Goal: Find specific page/section: Find specific page/section

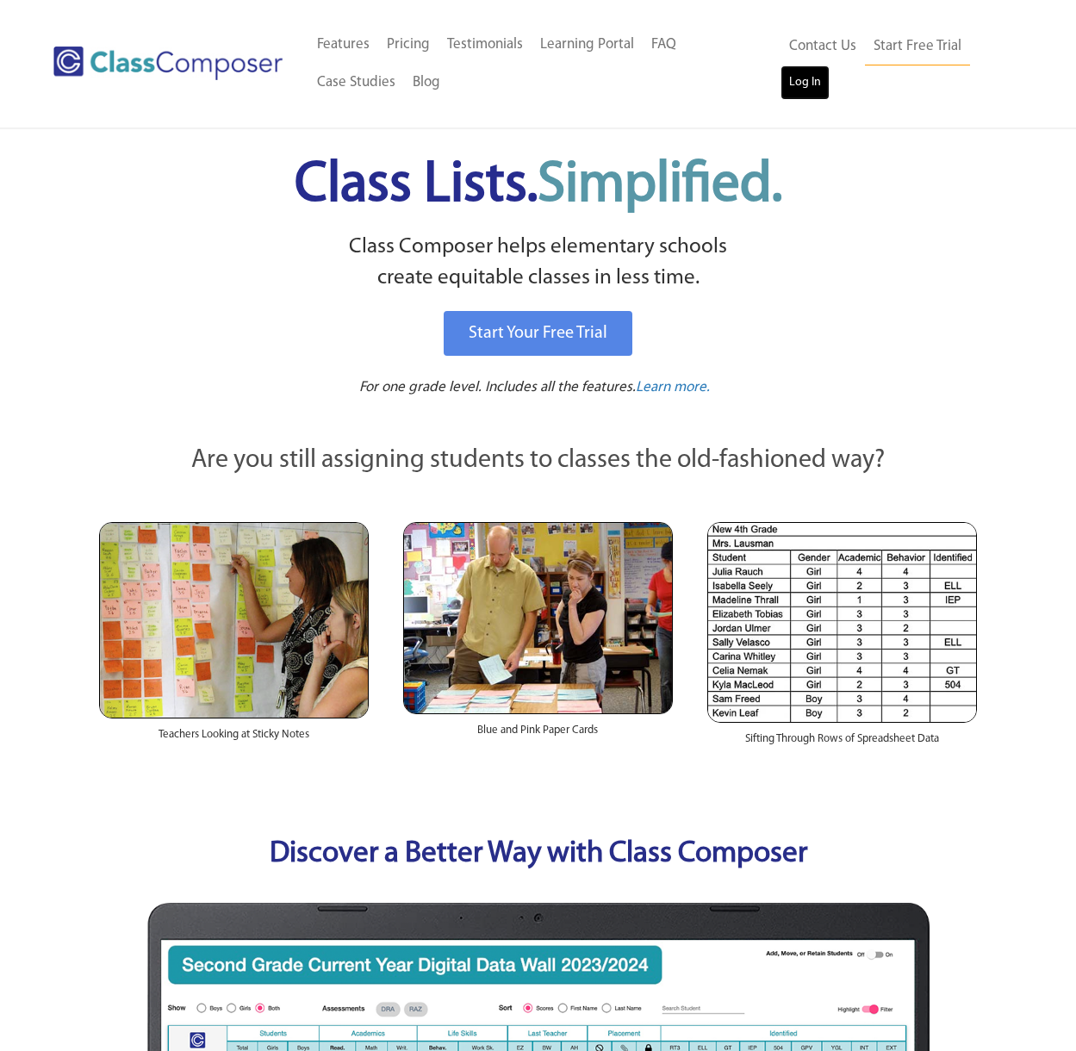
click at [807, 90] on link "Log In" at bounding box center [805, 82] width 49 height 34
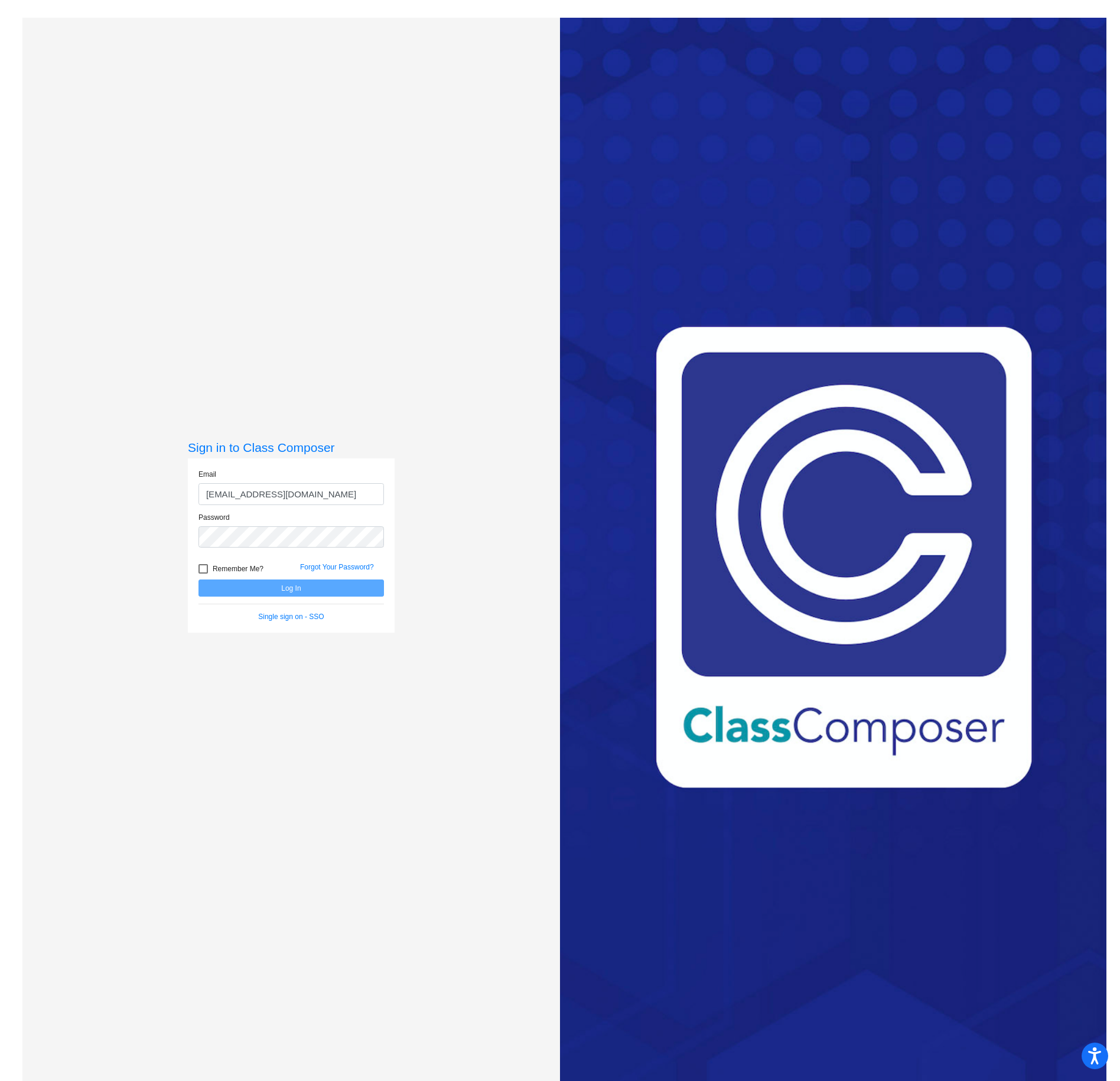
type input "kfauscett@forsyth.k12.ga.us"
click at [199, 579] on button "Log In" at bounding box center [291, 587] width 186 height 17
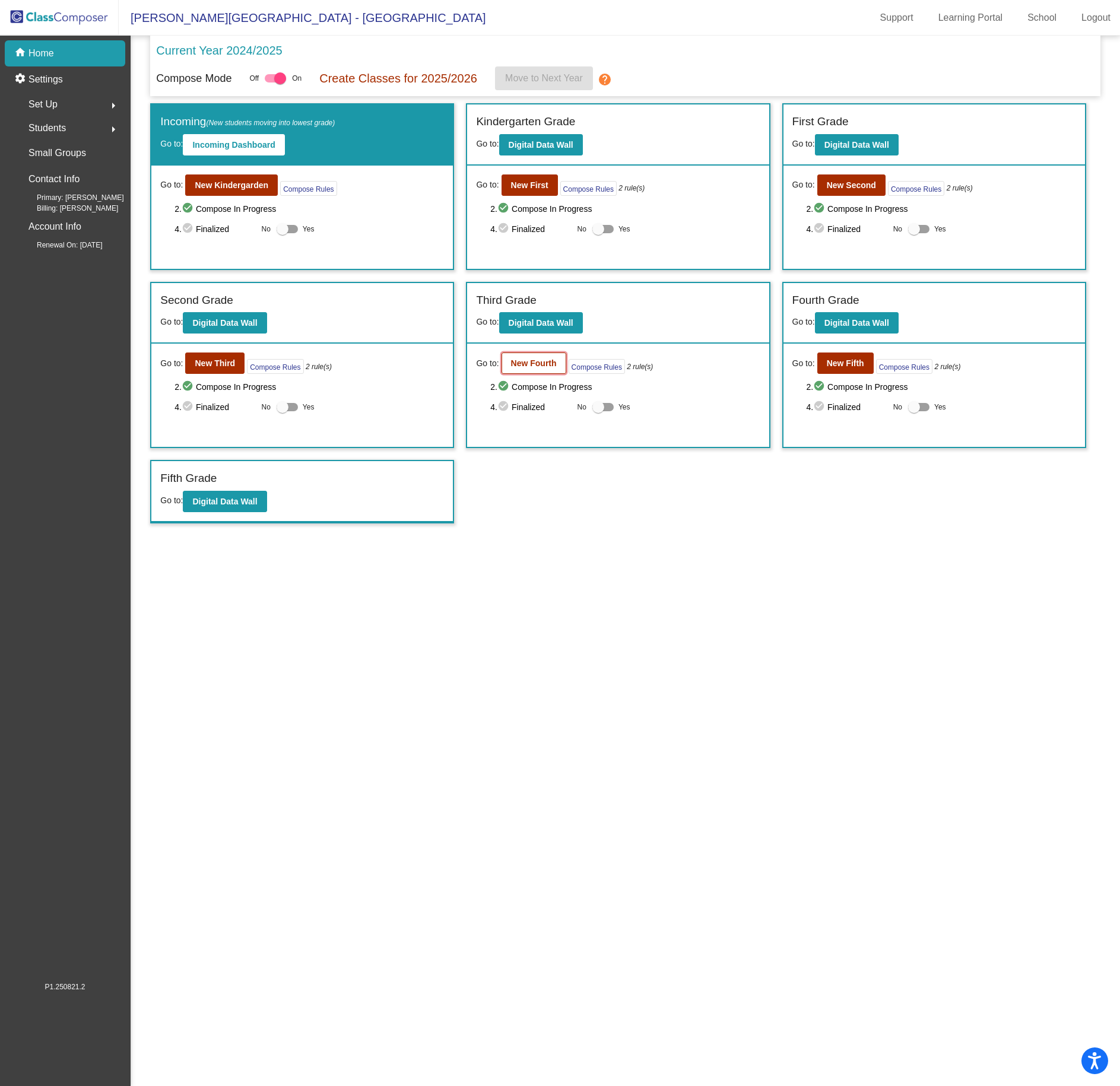
click at [546, 360] on b "New Fourth" at bounding box center [534, 363] width 45 height 10
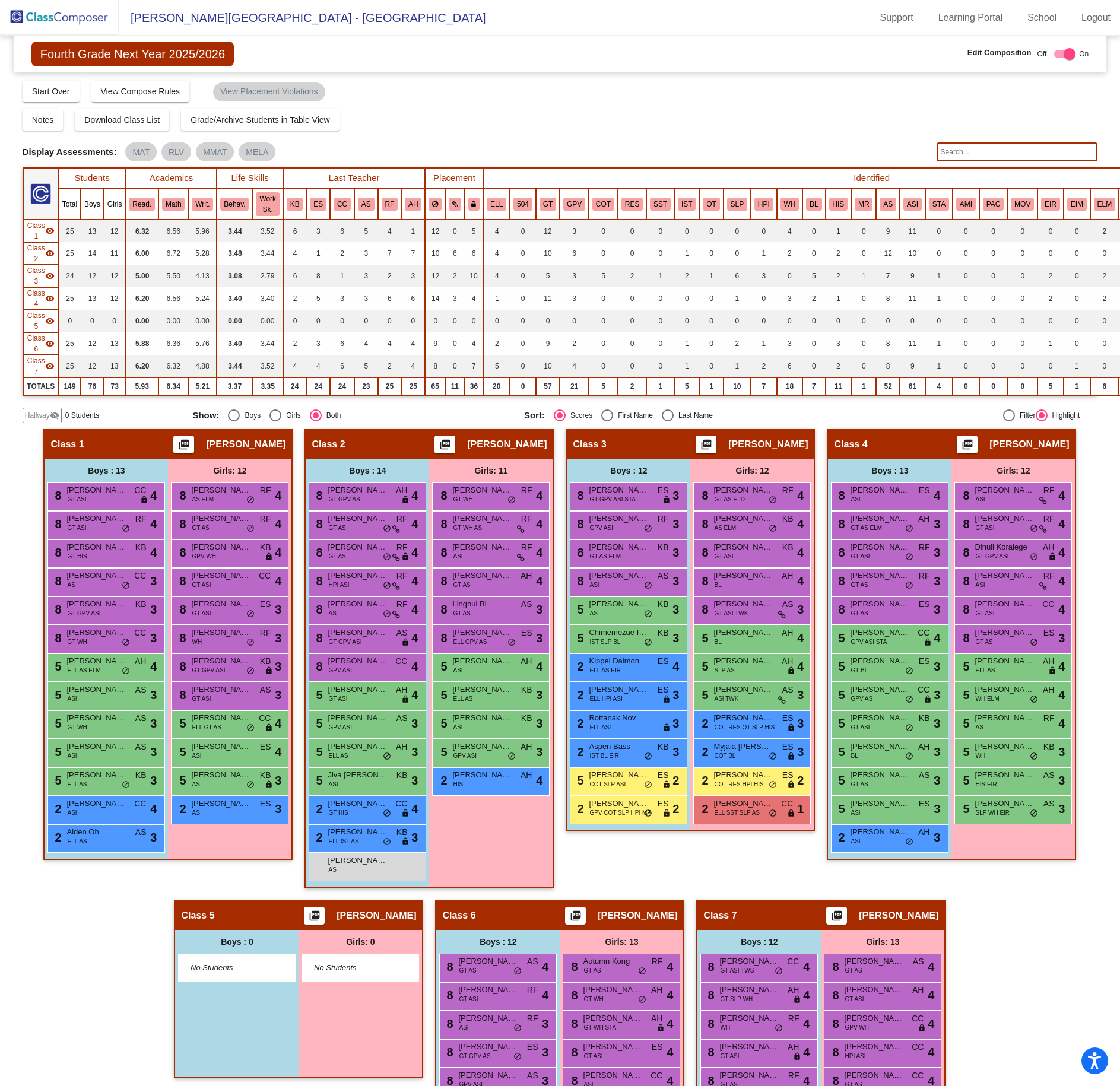
click at [983, 158] on input "text" at bounding box center [1017, 152] width 161 height 19
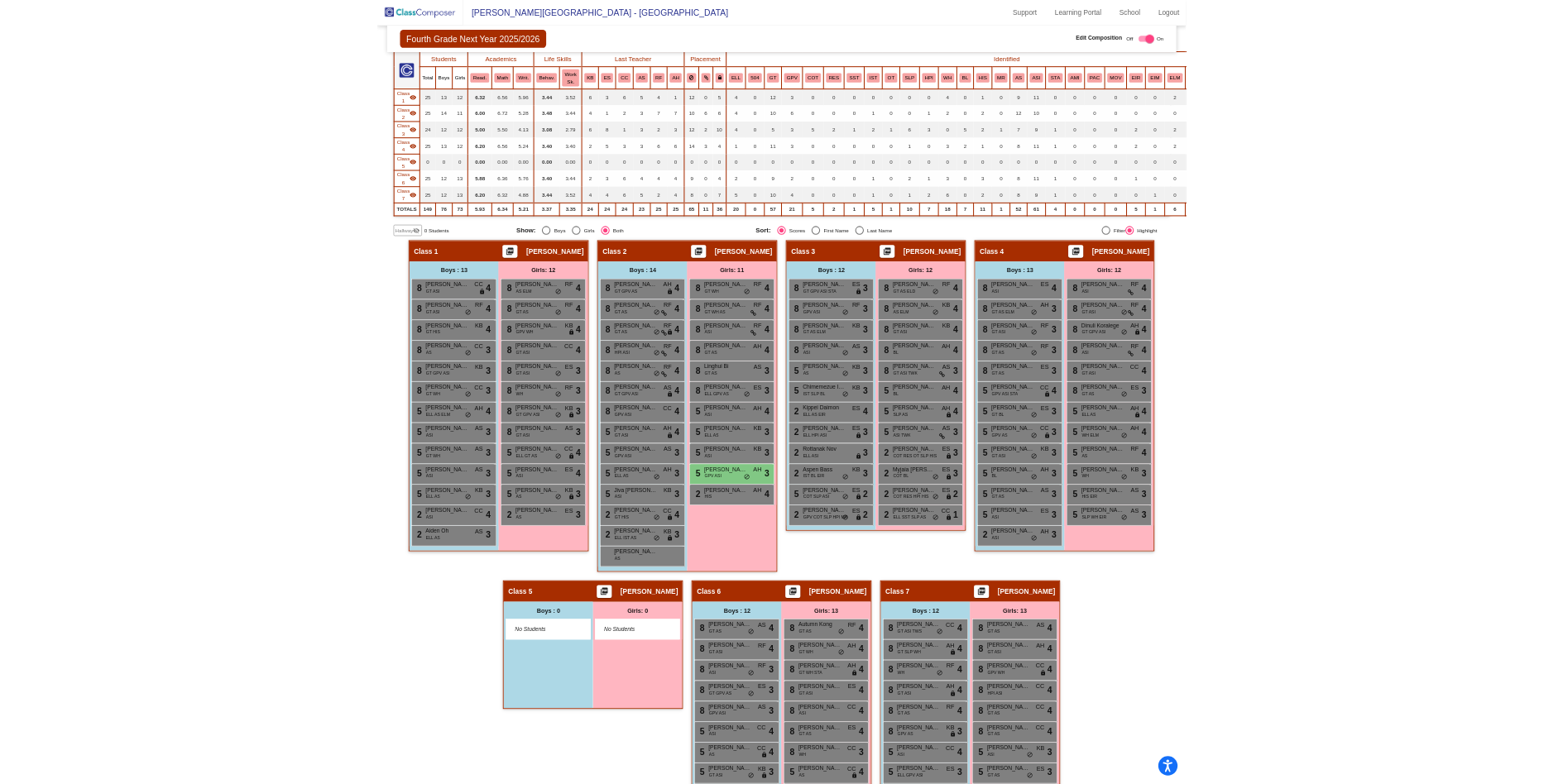
scroll to position [249, 0]
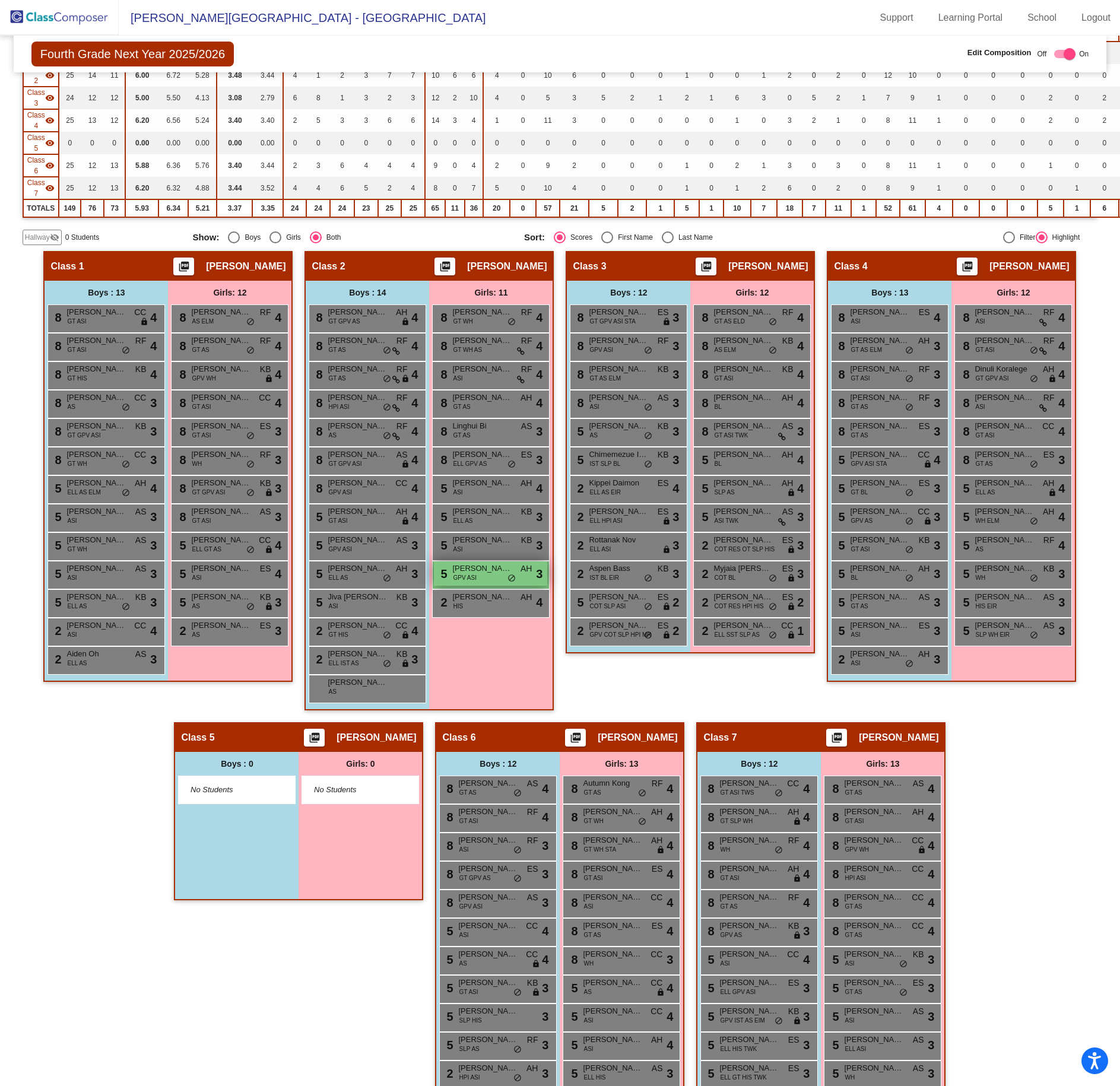
type input "aria"
click at [495, 572] on span "Aria Bhatti" at bounding box center [482, 568] width 59 height 12
